Goal: Check status: Check status

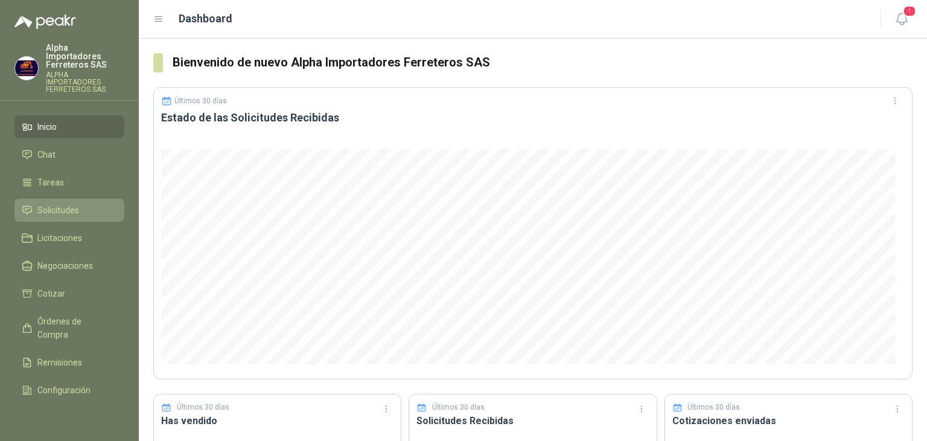
click at [48, 203] on span "Solicitudes" at bounding box center [58, 209] width 42 height 13
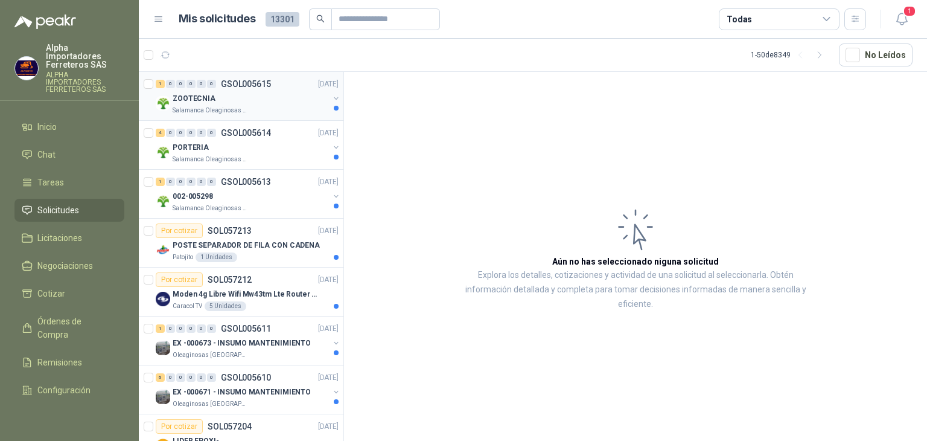
click at [215, 100] on div "ZOOTECNIA" at bounding box center [251, 98] width 156 height 14
click at [232, 151] on div "PORTERIA" at bounding box center [251, 147] width 156 height 14
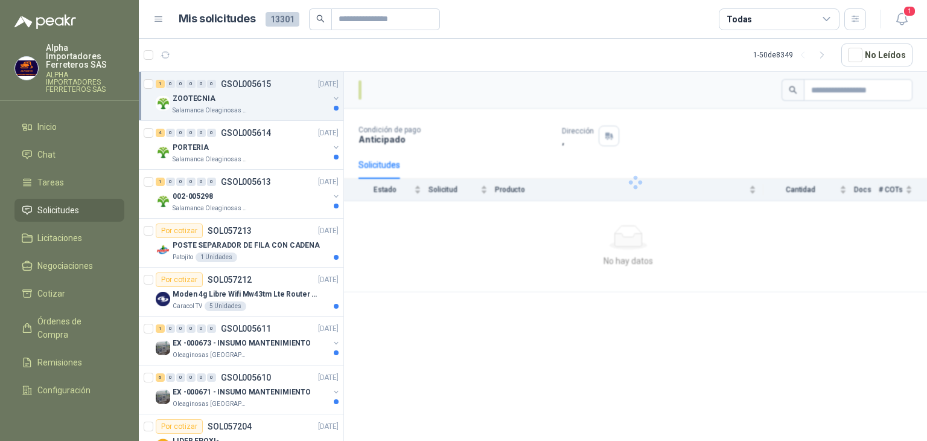
click at [241, 110] on p "Salamanca Oleaginosas SAS" at bounding box center [211, 111] width 76 height 10
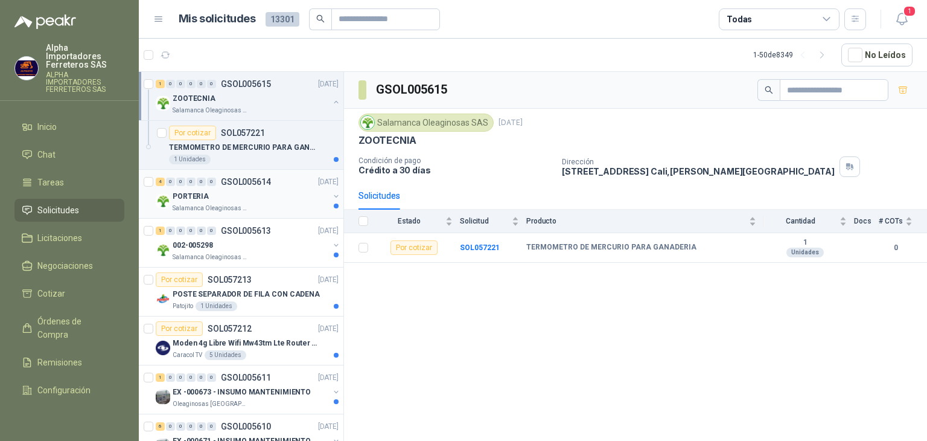
click at [236, 200] on div "PORTERIA" at bounding box center [251, 196] width 156 height 14
click at [239, 246] on div "002-005298" at bounding box center [251, 245] width 156 height 14
click at [252, 287] on div "POSTE SEPARADOR DE FILA CON CADENA" at bounding box center [256, 294] width 166 height 14
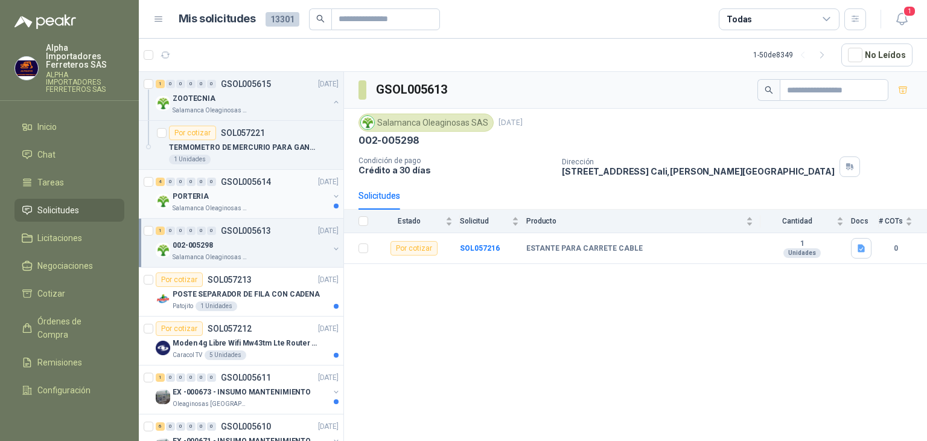
click at [268, 189] on div "PORTERIA" at bounding box center [251, 196] width 156 height 14
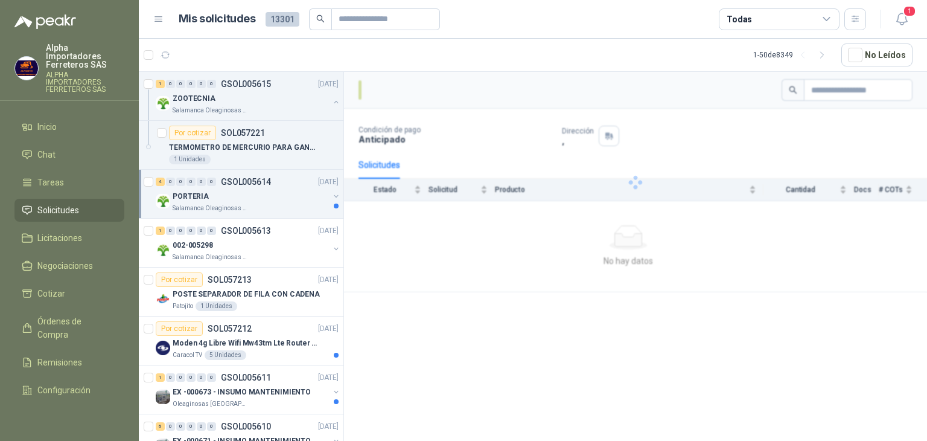
scroll to position [181, 0]
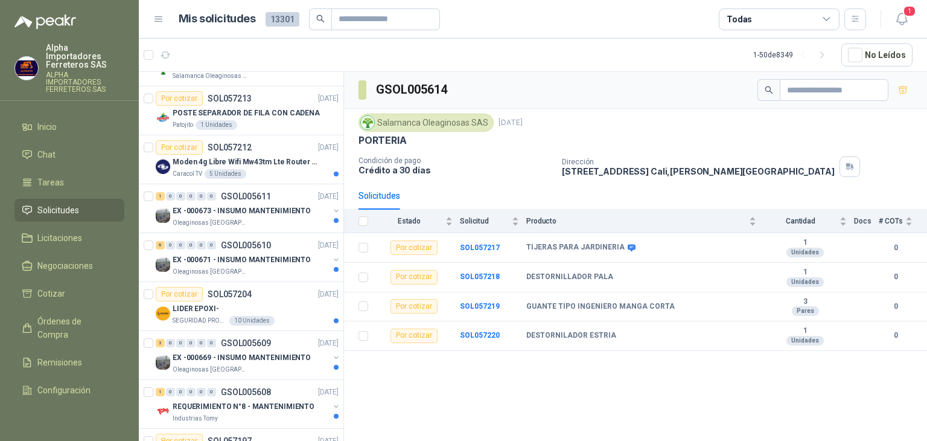
click at [719, 18] on div "Todas" at bounding box center [779, 19] width 121 height 22
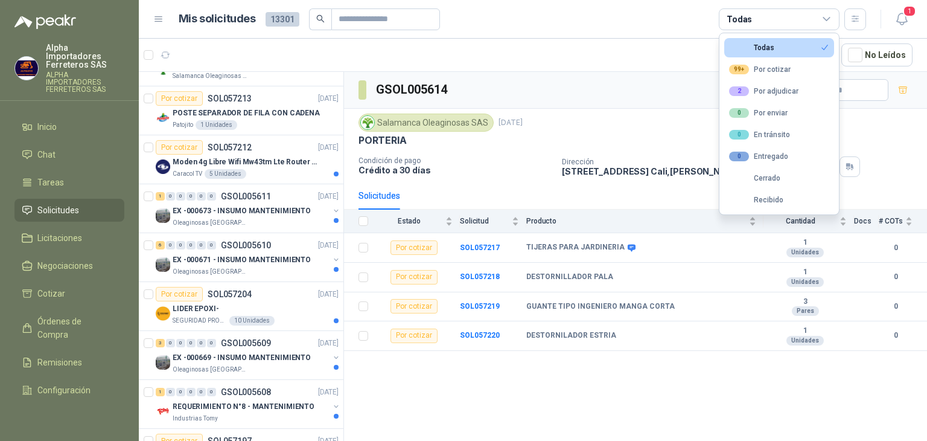
click at [611, 27] on article "Mis solicitudes 13301 Todas" at bounding box center [523, 19] width 688 height 22
